Goal: Task Accomplishment & Management: Use online tool/utility

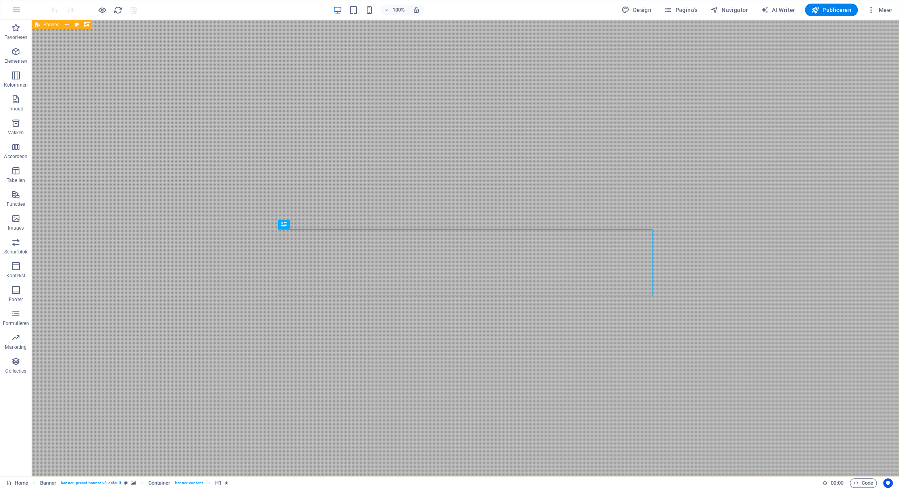
click at [42, 24] on div "Banner" at bounding box center [47, 25] width 30 height 10
select select "vh"
select select "header"
select select "ms"
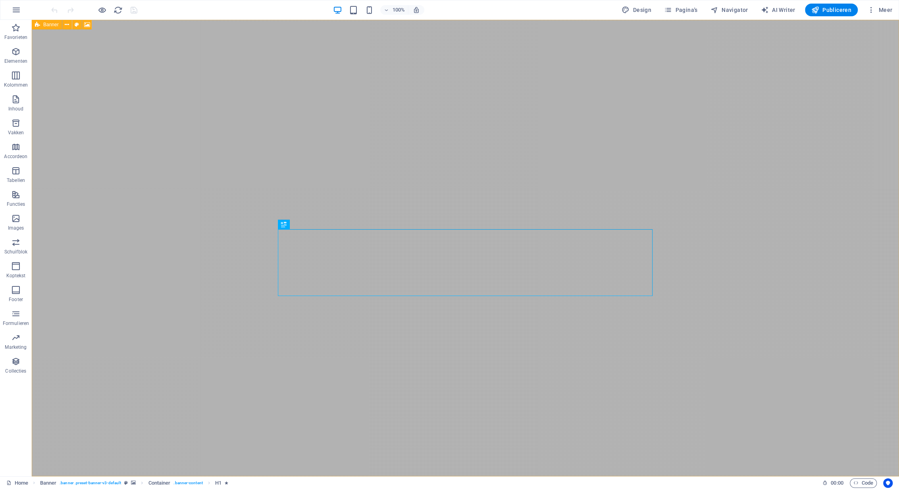
select select "s"
select select "progressive"
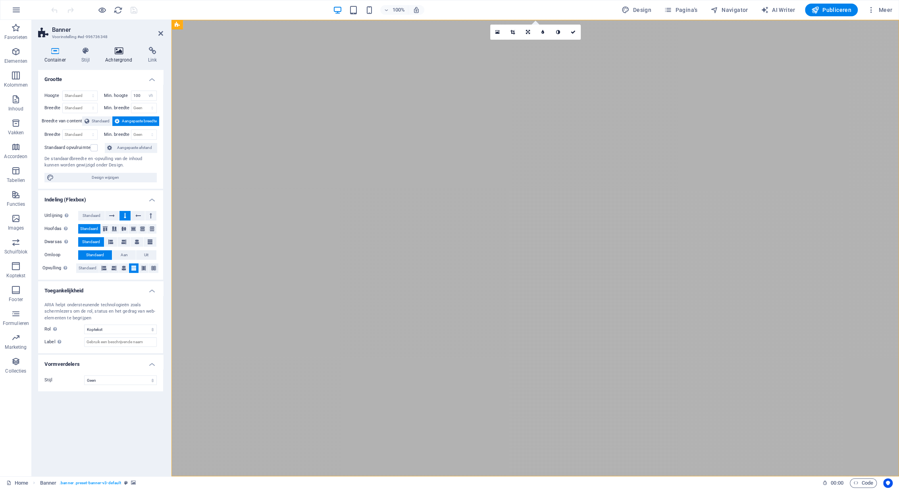
click at [120, 55] on h4 "Achtergrond" at bounding box center [120, 55] width 43 height 17
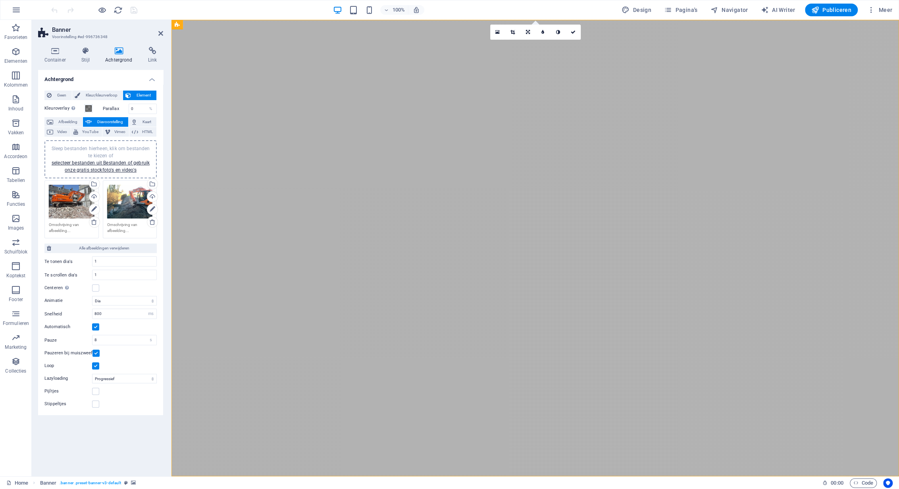
click at [102, 148] on span "Sleep bestanden hierheen, klik om bestanden te kiezen of selecteer bestanden ui…" at bounding box center [101, 159] width 98 height 27
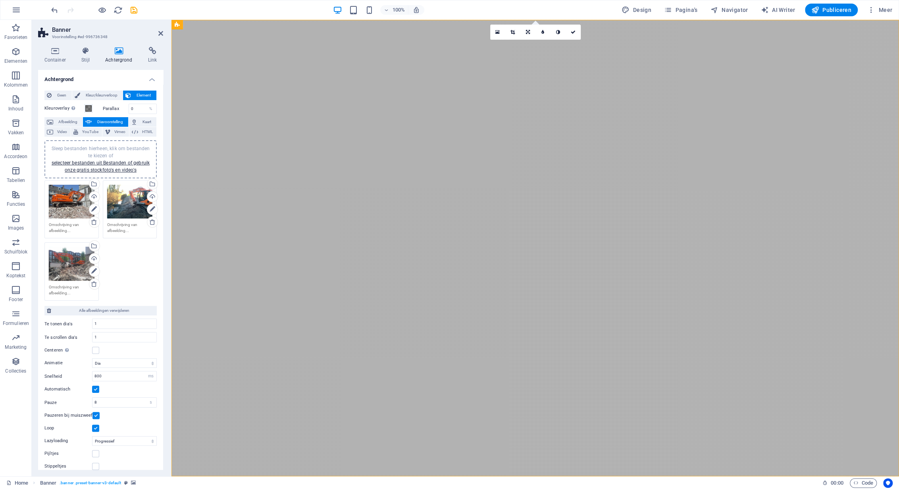
click at [72, 271] on div "Sleep bestanden hierheen, klik om bestanden te kiezen of selecteer bestanden ui…" at bounding box center [72, 263] width 46 height 34
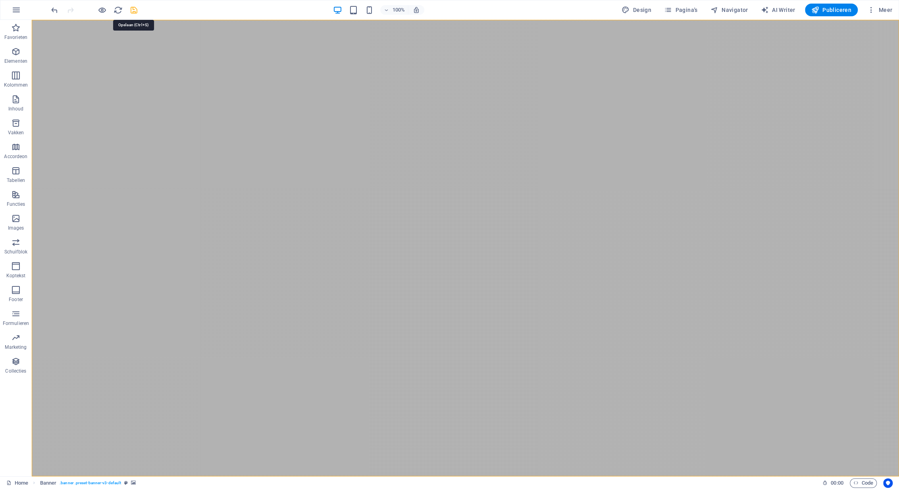
click at [136, 9] on icon "save" at bounding box center [133, 10] width 9 height 9
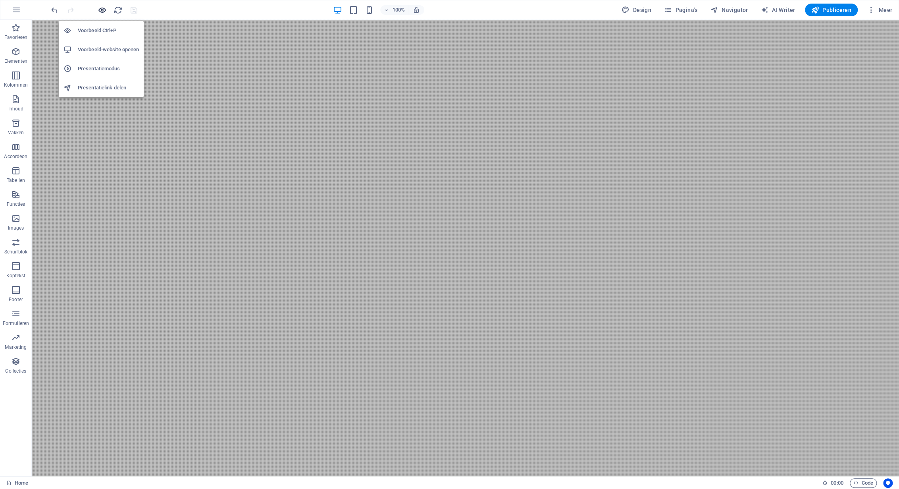
click at [100, 10] on icon "button" at bounding box center [102, 10] width 9 height 9
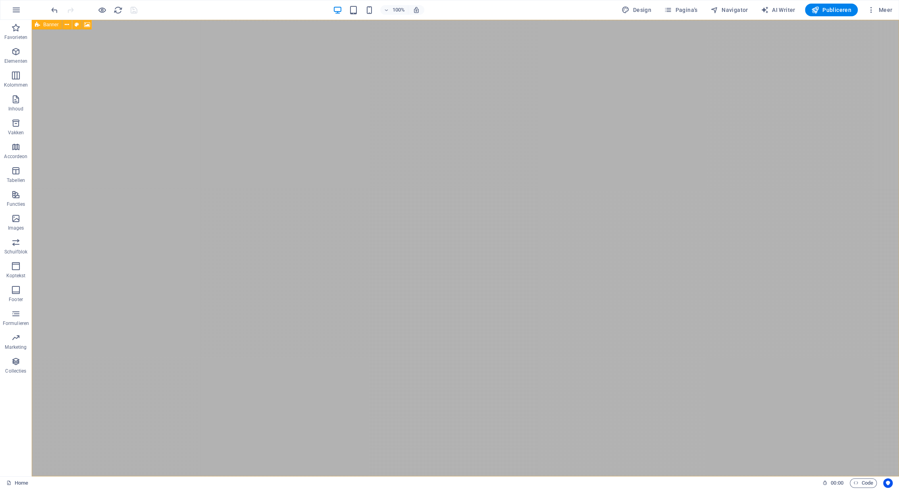
click at [47, 24] on span "Banner" at bounding box center [50, 24] width 15 height 5
click at [53, 26] on span "Banner" at bounding box center [50, 24] width 15 height 5
select select "ms"
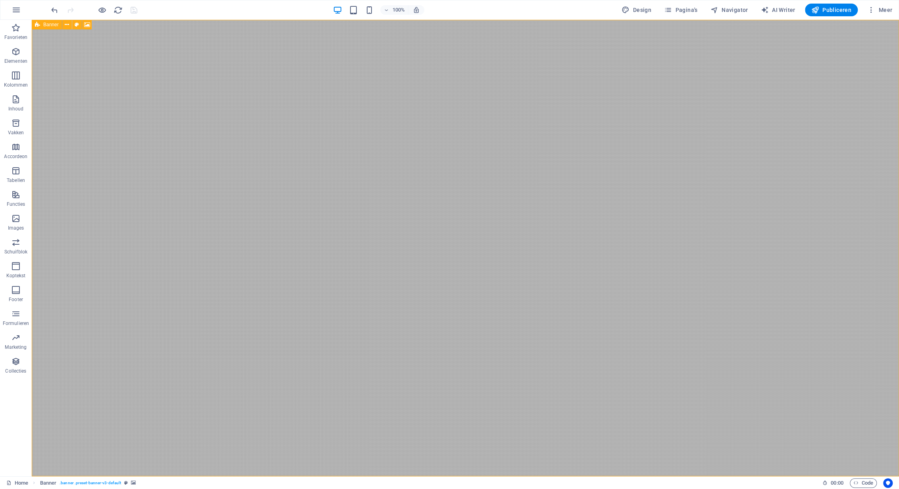
select select "s"
select select "progressive"
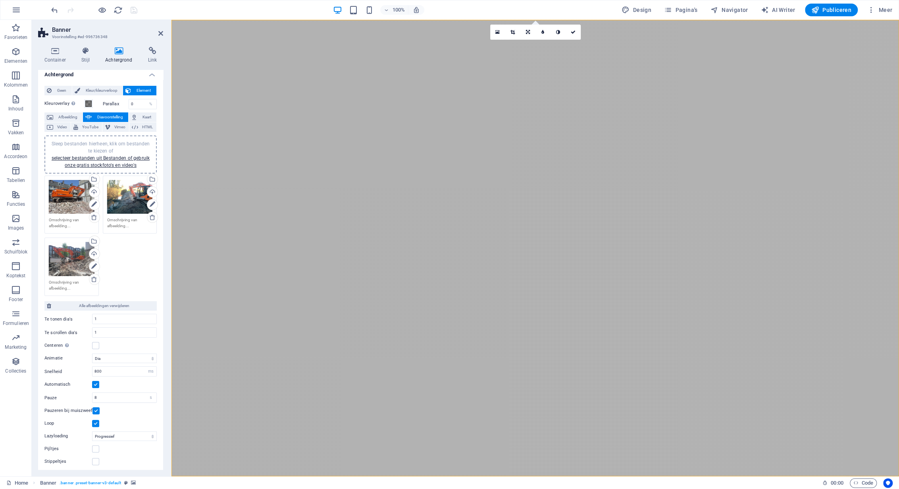
scroll to position [6, 0]
click at [101, 87] on span "Kleur/kleurverloop" at bounding box center [102, 89] width 38 height 10
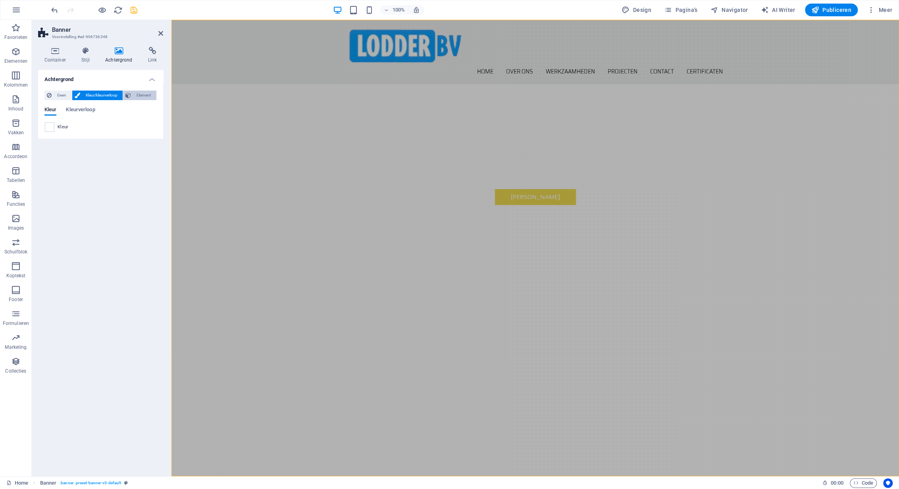
click at [149, 95] on span "Element" at bounding box center [143, 96] width 21 height 10
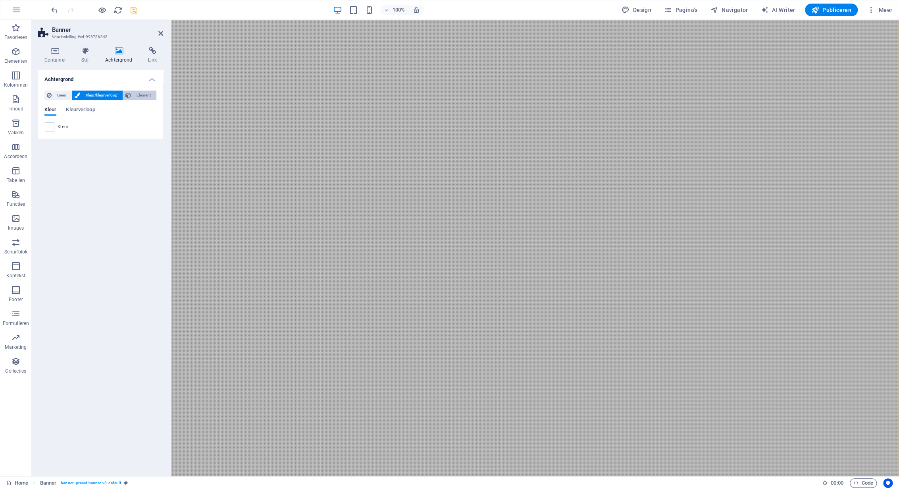
select select "ms"
select select "s"
select select "progressive"
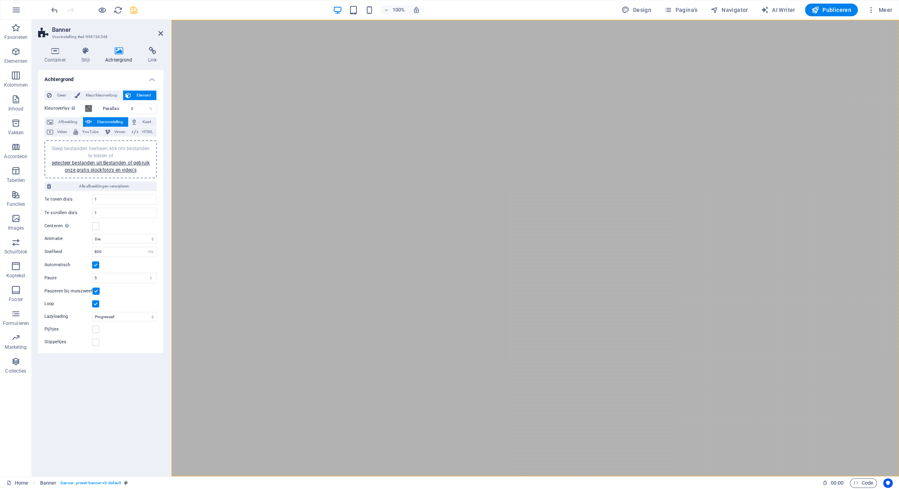
click at [165, 32] on aside "Banner Voorinstelling #ed-996736348 Container Stijl Achtergrond Link Grootte Ho…" at bounding box center [102, 248] width 140 height 456
click at [162, 32] on icon at bounding box center [160, 33] width 5 height 6
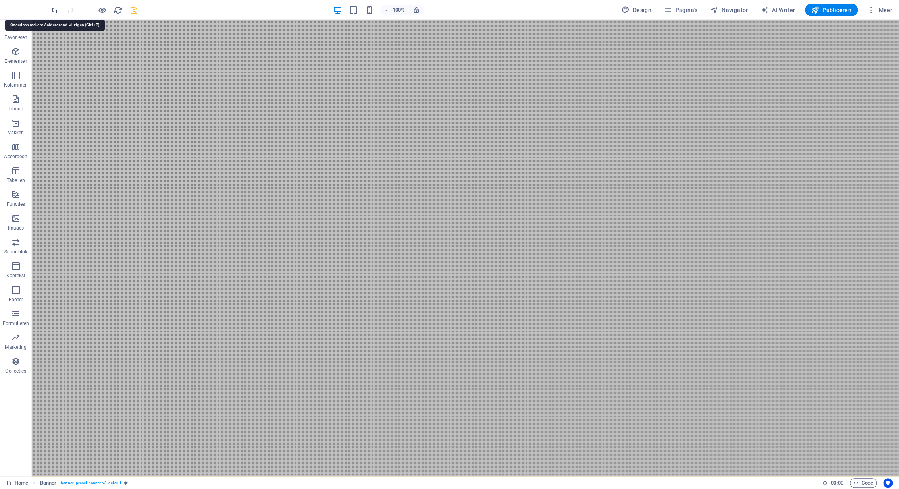
click at [54, 9] on icon "undo" at bounding box center [54, 10] width 9 height 9
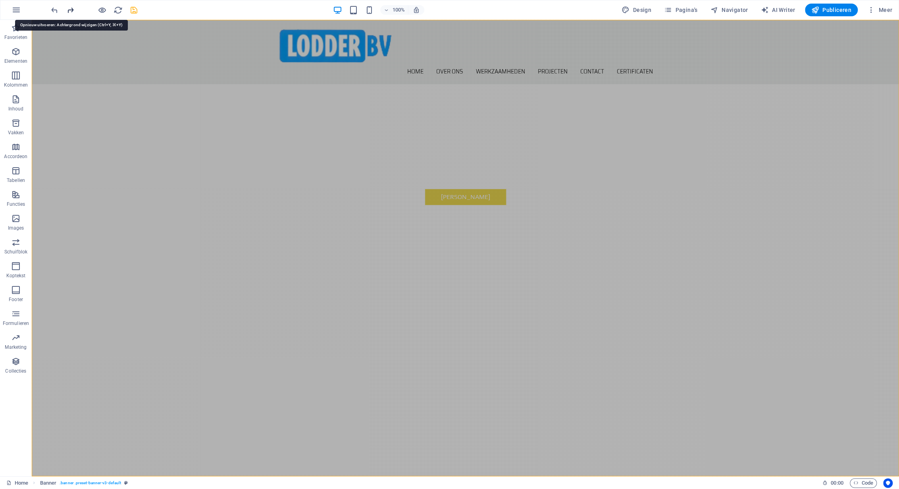
click at [71, 11] on icon "redo" at bounding box center [70, 10] width 9 height 9
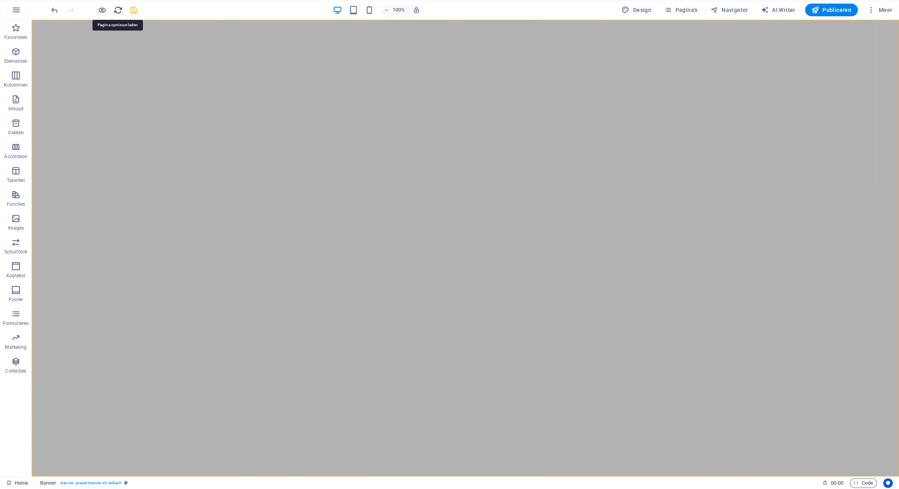
click at [119, 11] on icon "reload" at bounding box center [118, 10] width 9 height 9
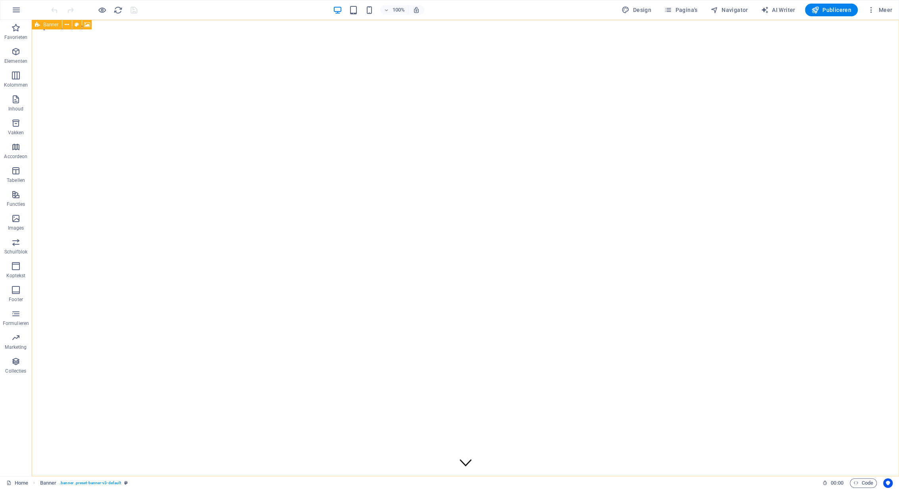
click at [43, 25] on span "Banner" at bounding box center [50, 24] width 15 height 5
select select "vh"
select select "header"
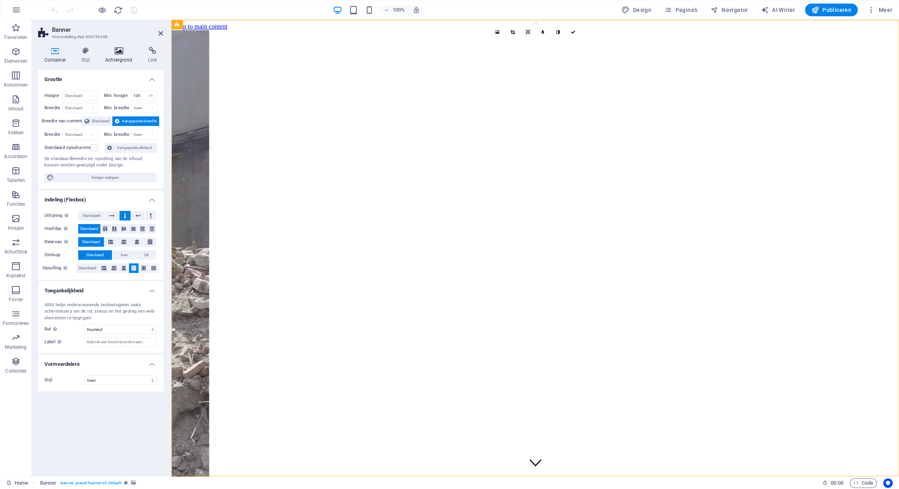
click at [117, 51] on icon at bounding box center [119, 51] width 40 height 8
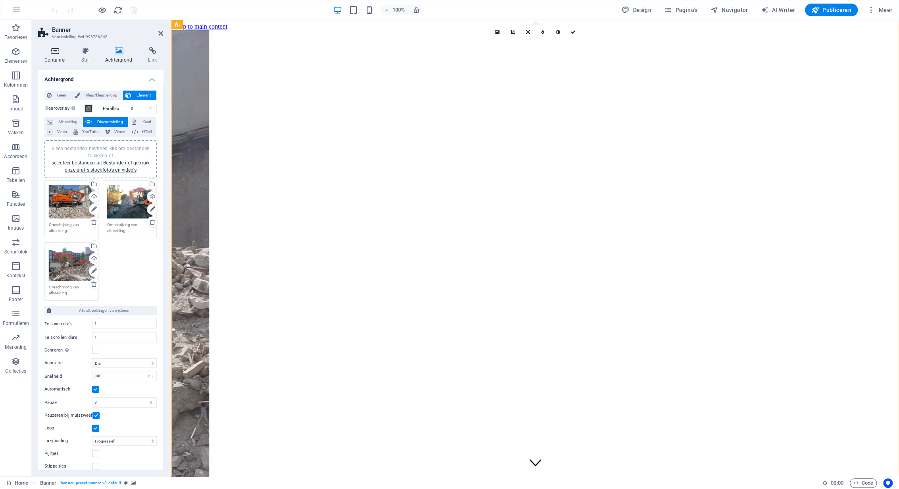
click at [55, 53] on icon at bounding box center [55, 51] width 34 height 8
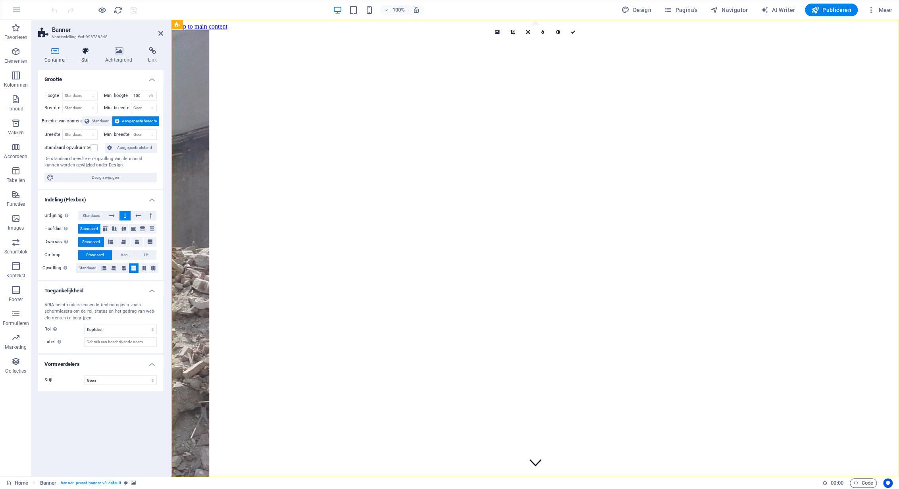
click at [86, 51] on icon at bounding box center [85, 51] width 21 height 8
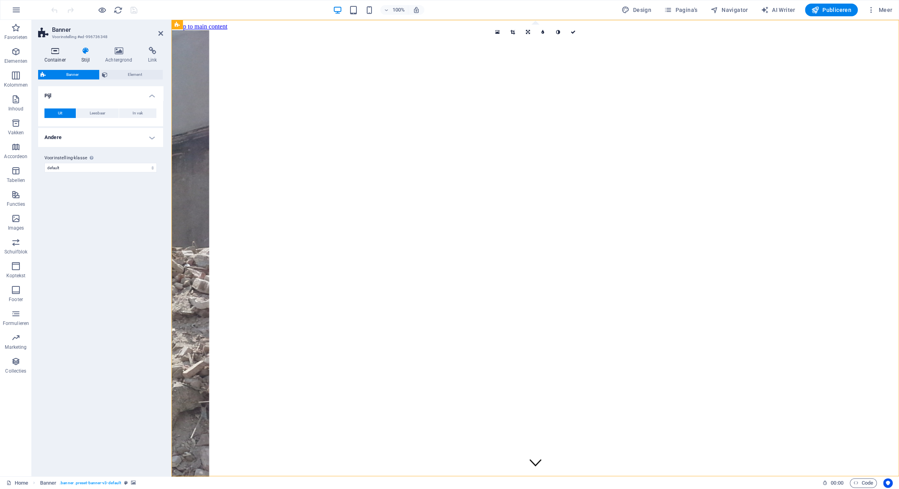
click at [57, 52] on icon at bounding box center [55, 51] width 34 height 8
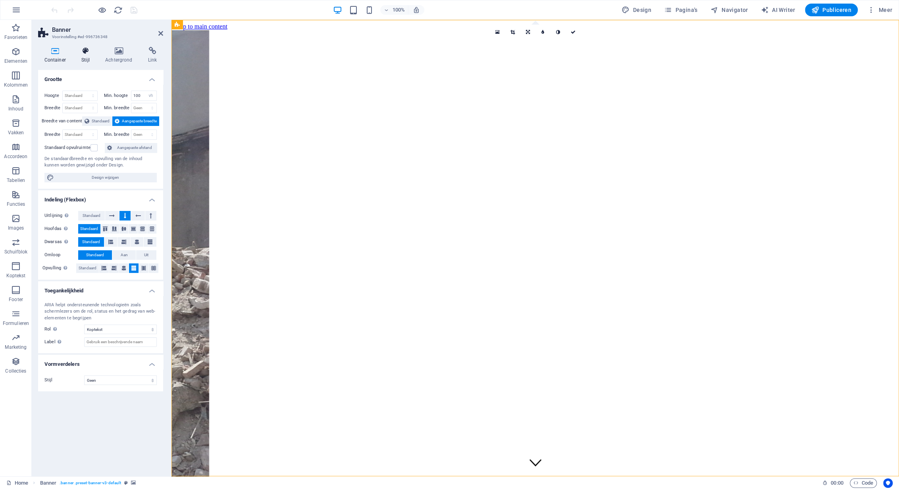
click at [88, 50] on icon at bounding box center [85, 51] width 21 height 8
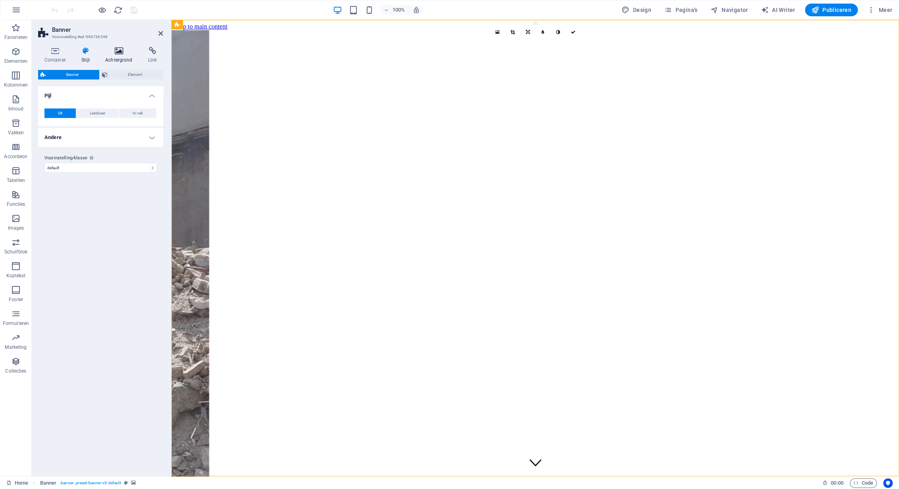
click at [118, 55] on h4 "Achtergrond" at bounding box center [120, 55] width 43 height 17
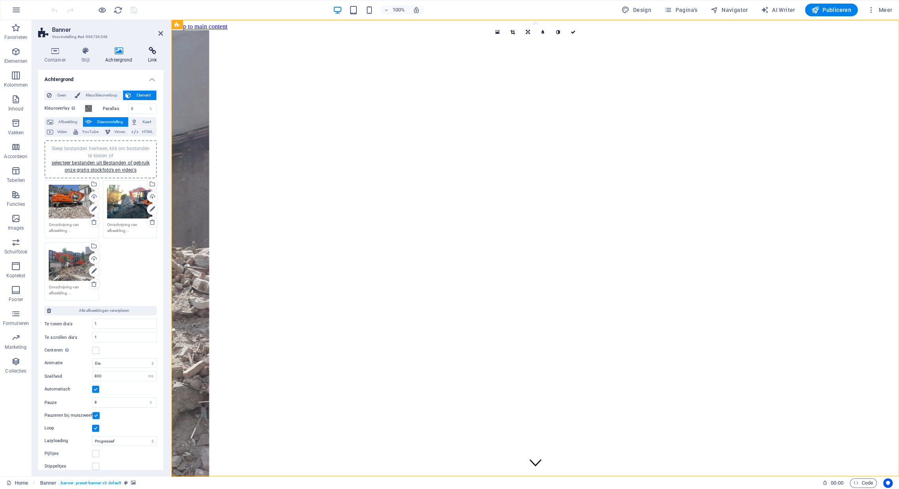
click at [154, 53] on icon at bounding box center [152, 51] width 21 height 8
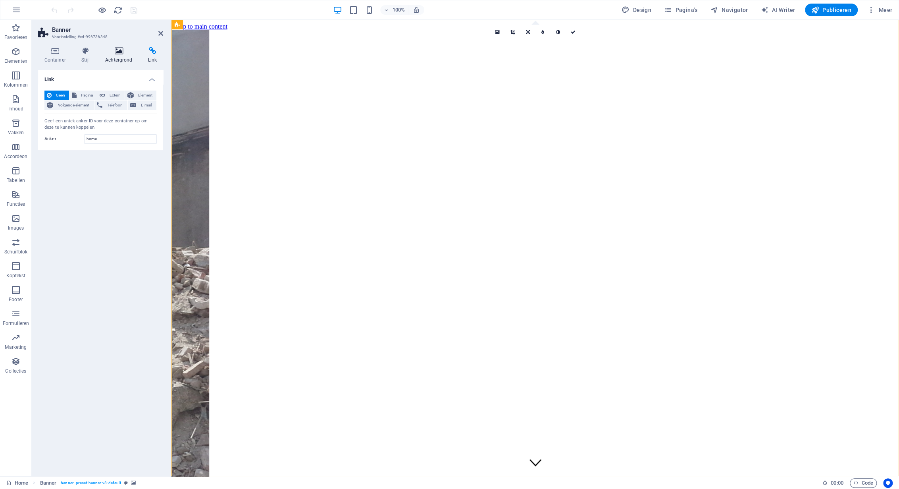
click at [120, 54] on icon at bounding box center [119, 51] width 40 height 8
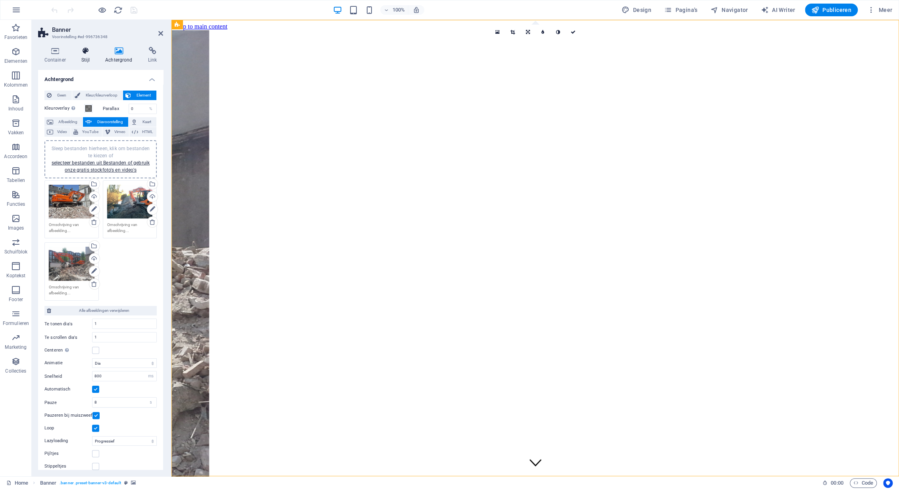
click at [85, 55] on h4 "Stijl" at bounding box center [87, 55] width 24 height 17
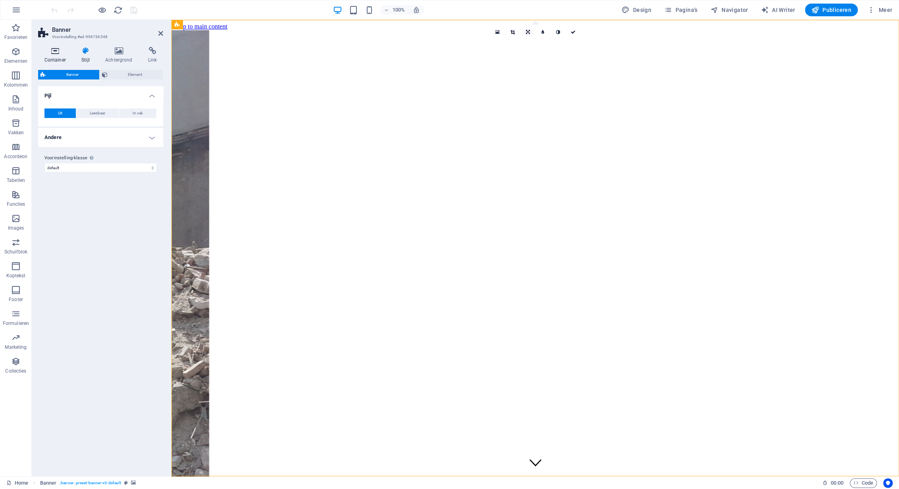
click at [58, 52] on icon at bounding box center [55, 51] width 34 height 8
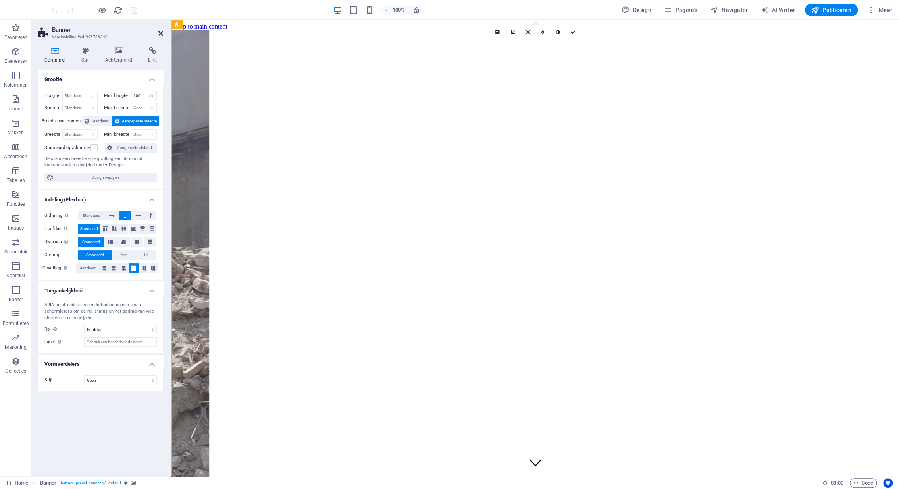
click at [162, 33] on icon at bounding box center [160, 33] width 5 height 6
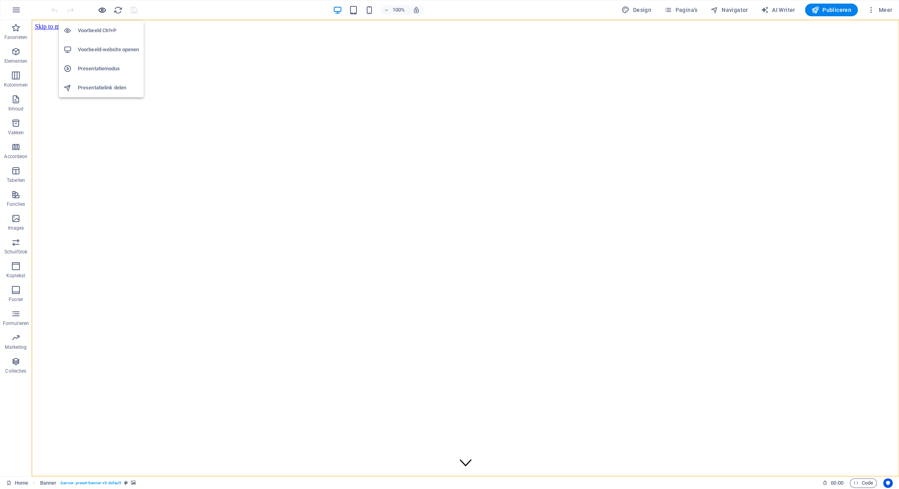
click at [98, 8] on icon "button" at bounding box center [102, 10] width 9 height 9
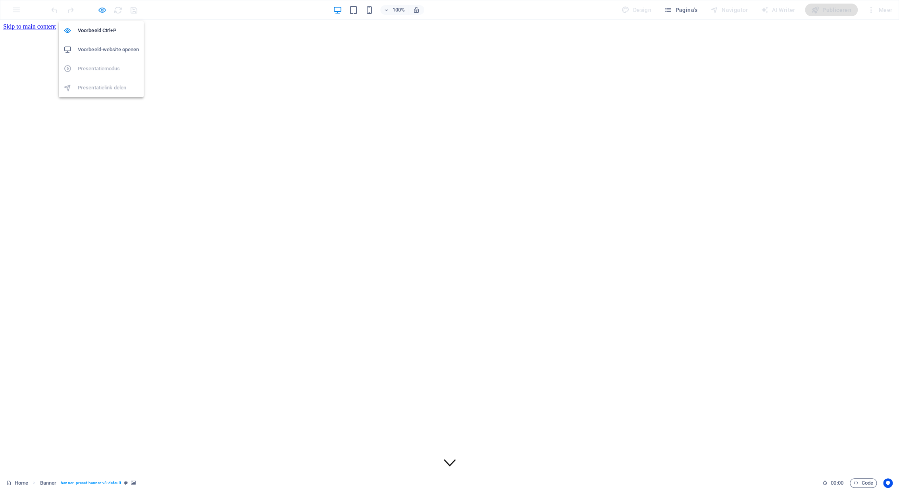
click at [104, 10] on icon "button" at bounding box center [102, 10] width 9 height 9
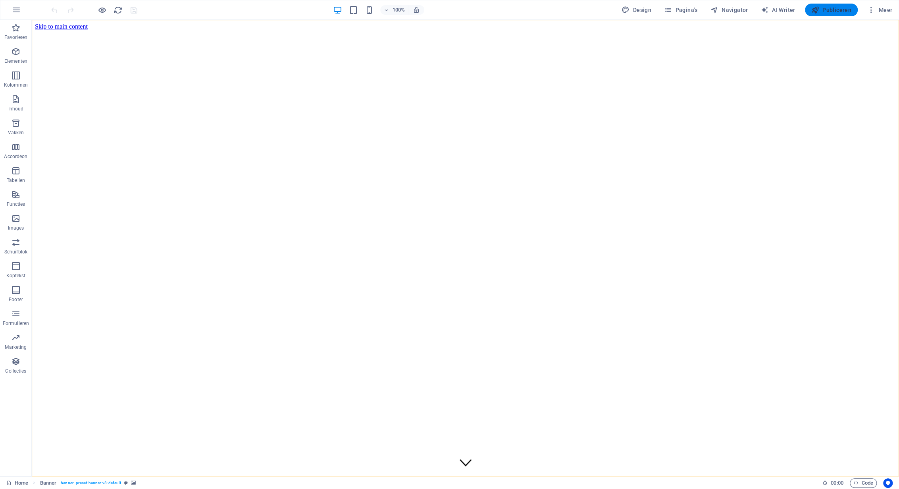
click at [834, 12] on span "Publiceren" at bounding box center [831, 10] width 40 height 8
